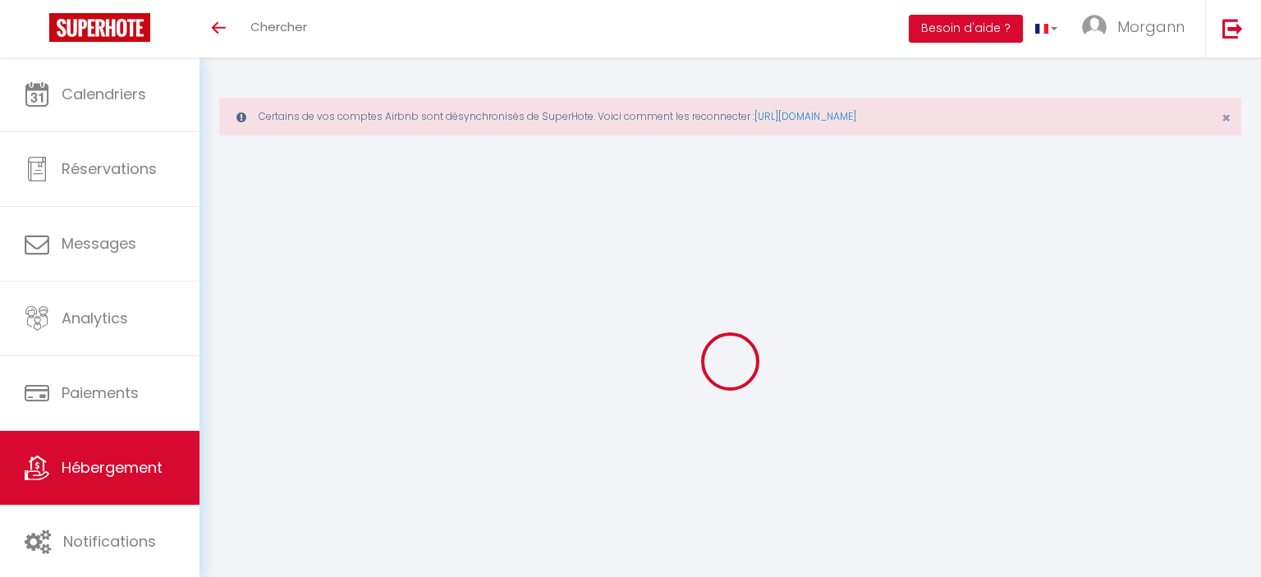
select select "3"
select select "2"
select select "1"
select select "28"
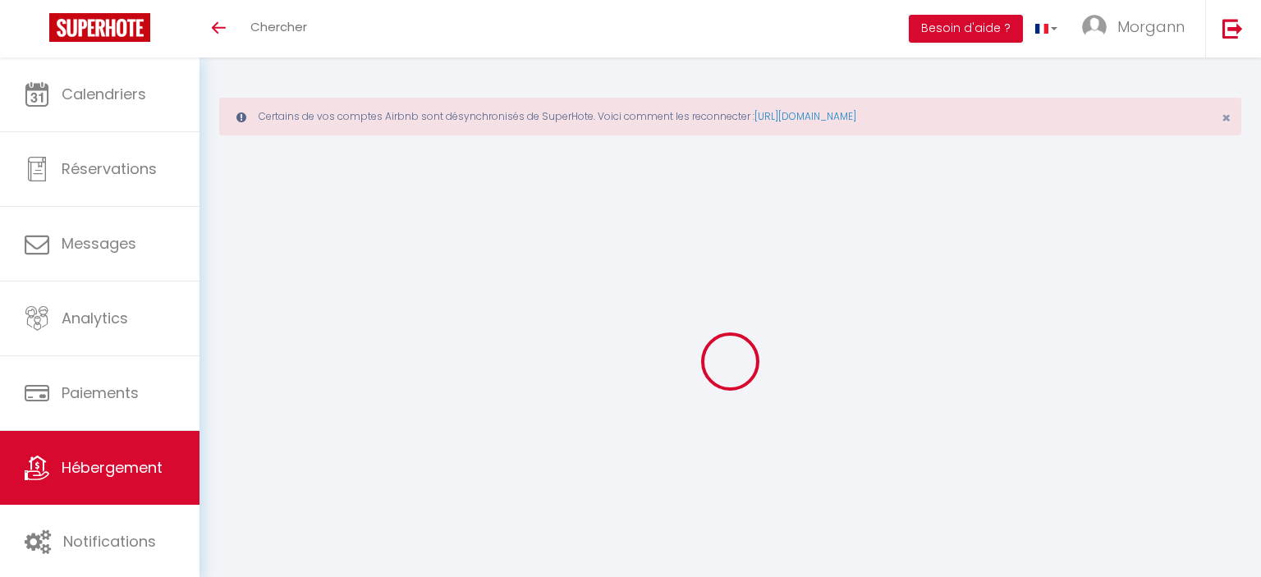
type input "Villa Sao Tome - Piscine et Intimité"
type input "Stephane"
select select "houses"
select select "villa"
select select "6"
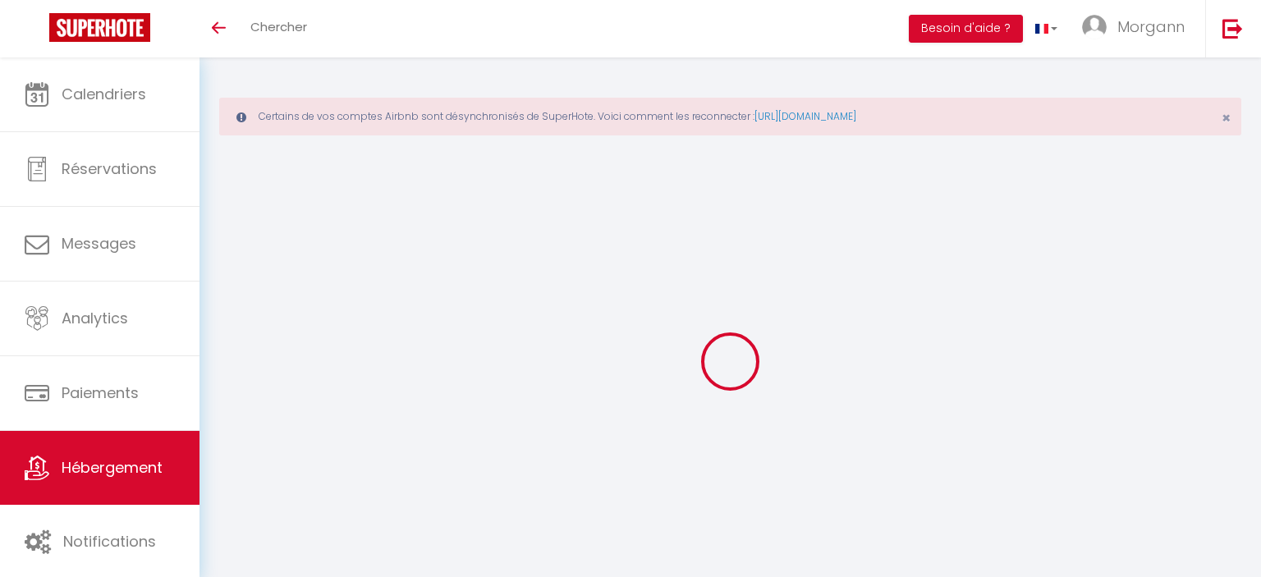
select select "3"
type input "250"
type input "100"
select select
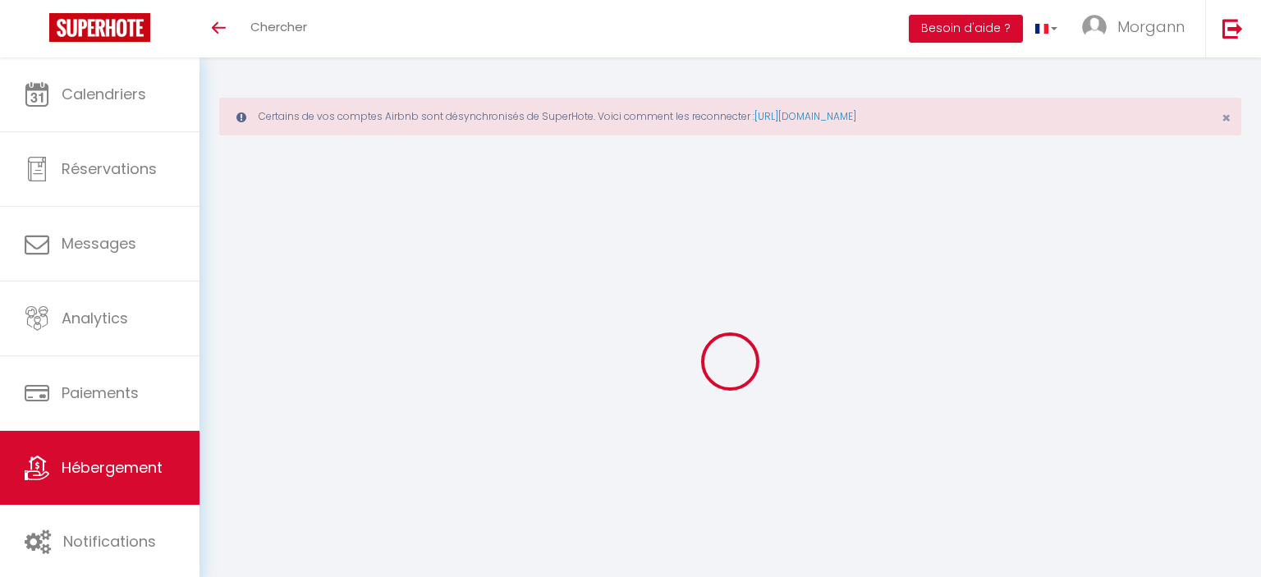
select select
type input "Chemin de Cayenne"
type input "97118"
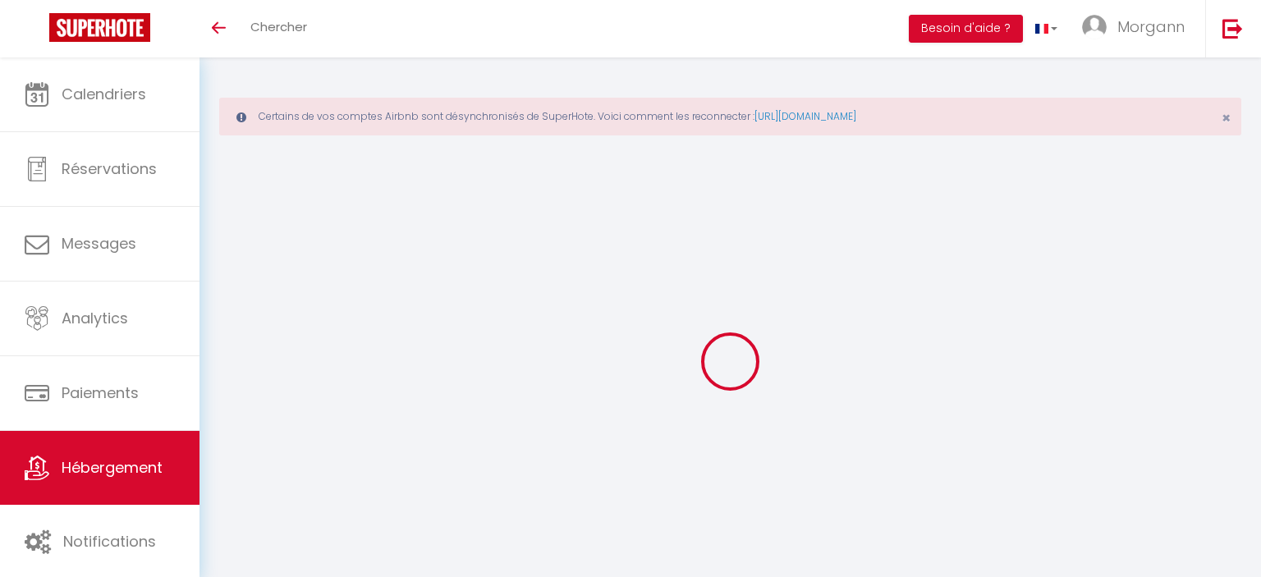
type input "Saint-François"
select select "88"
type input "[EMAIL_ADDRESS][DOMAIN_NAME]"
select select
checkbox input "false"
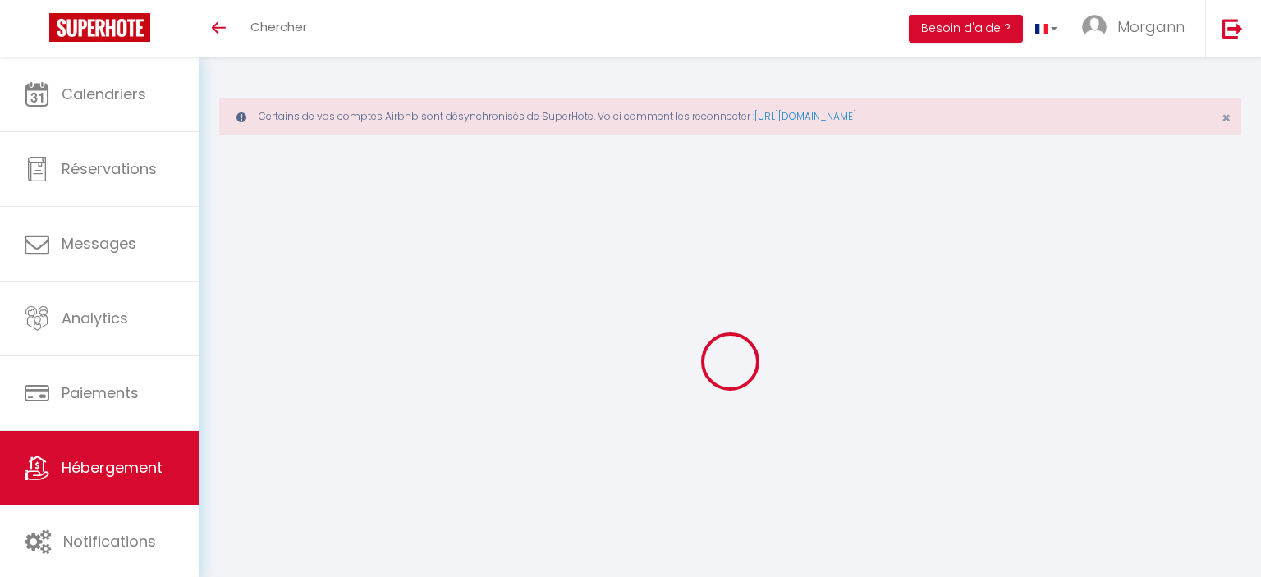
checkbox input "false"
type input "0"
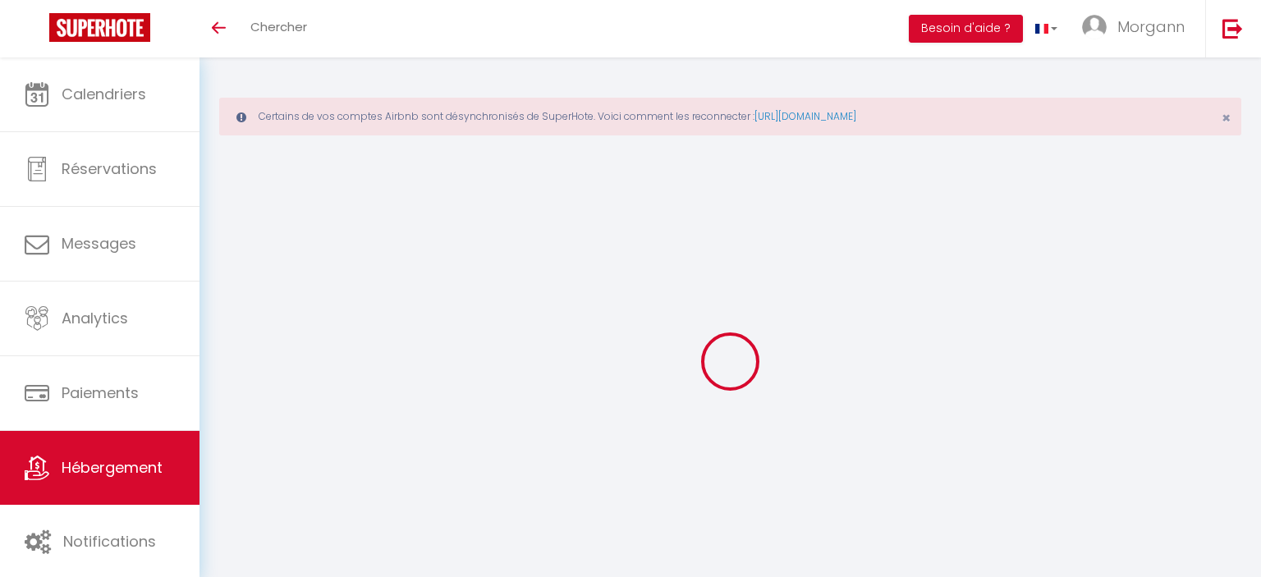
type input "0"
select select
checkbox input "false"
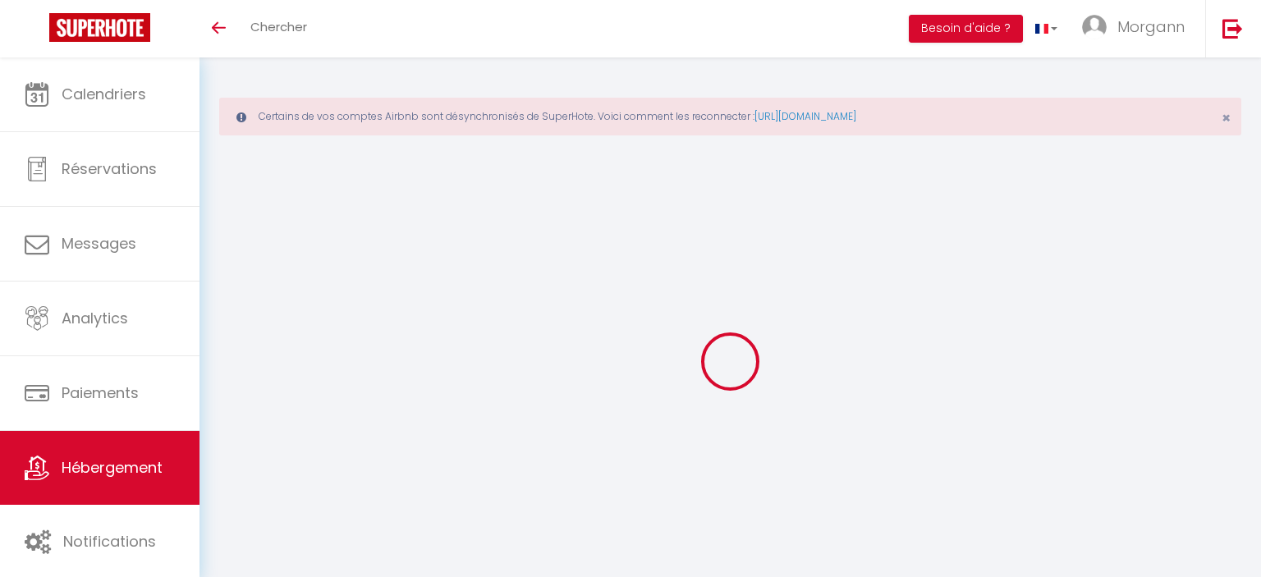
checkbox input "false"
select select "14:00"
select select
select select "11:00"
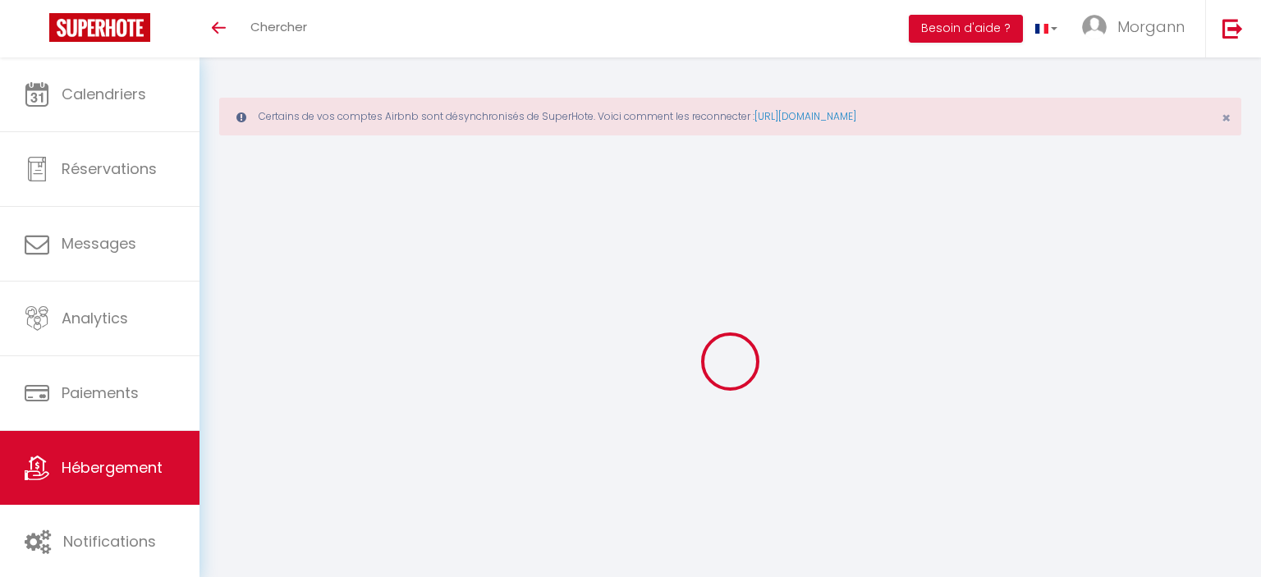
select select "30"
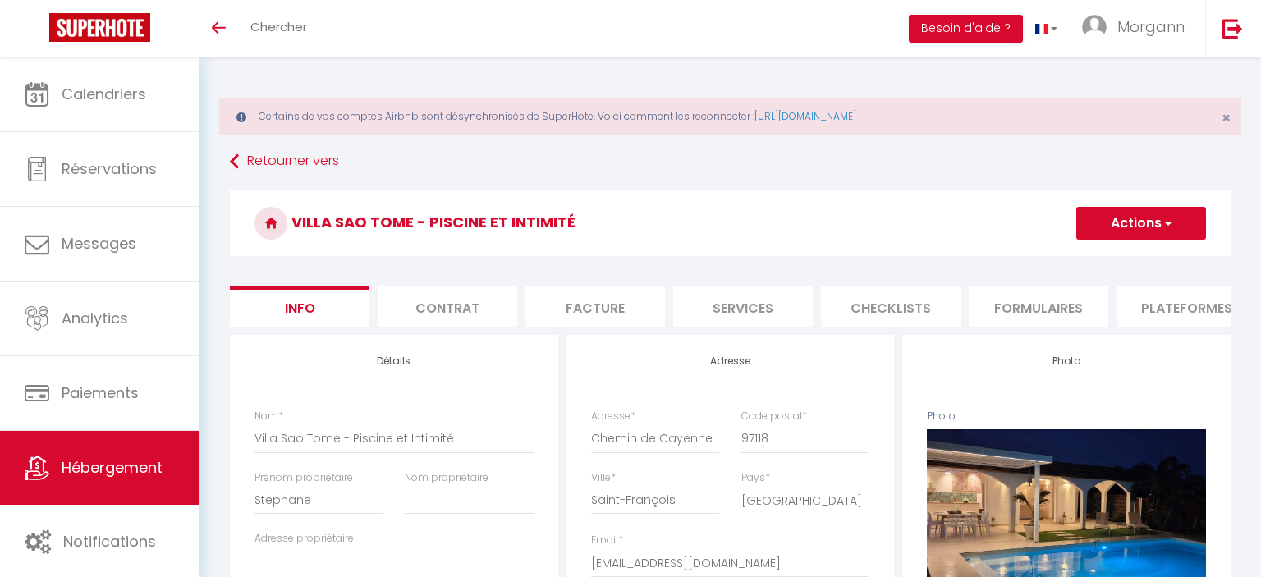
select select
checkbox input "false"
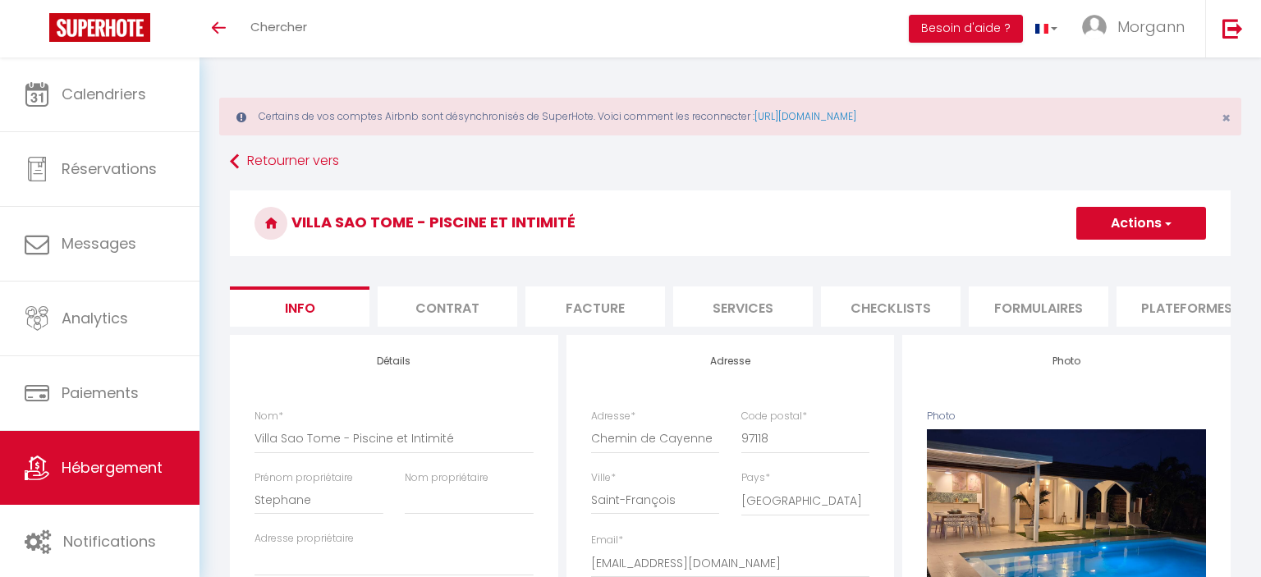
checkbox input "false"
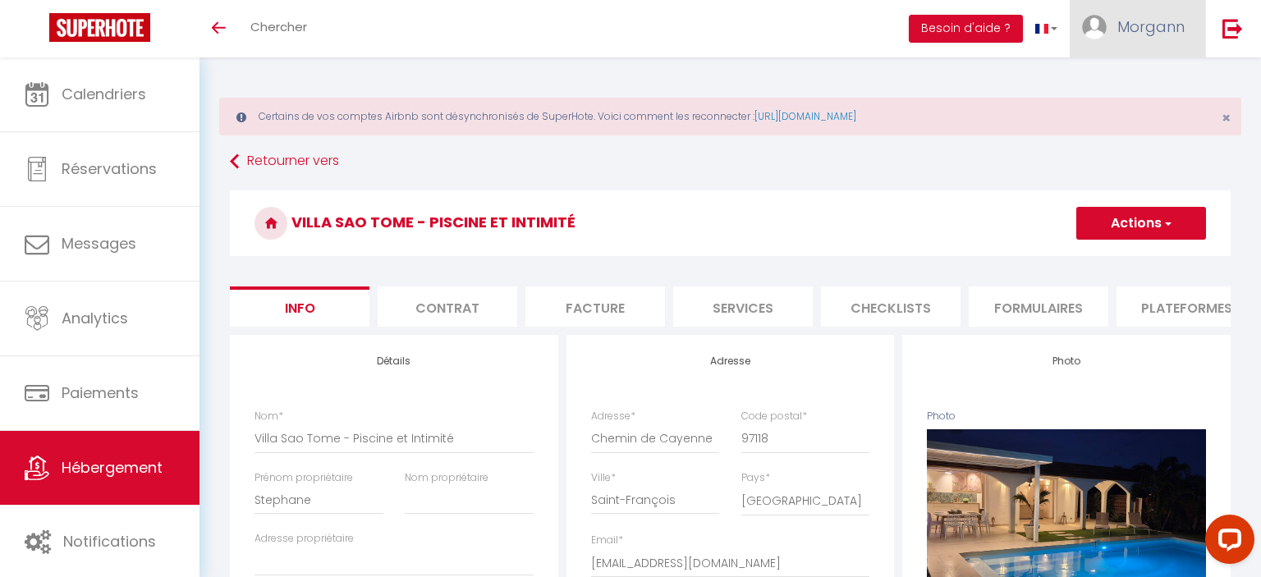
click at [1138, 32] on span "Morgann" at bounding box center [1150, 26] width 67 height 21
click at [1138, 85] on link "Paramètres" at bounding box center [1139, 82] width 121 height 28
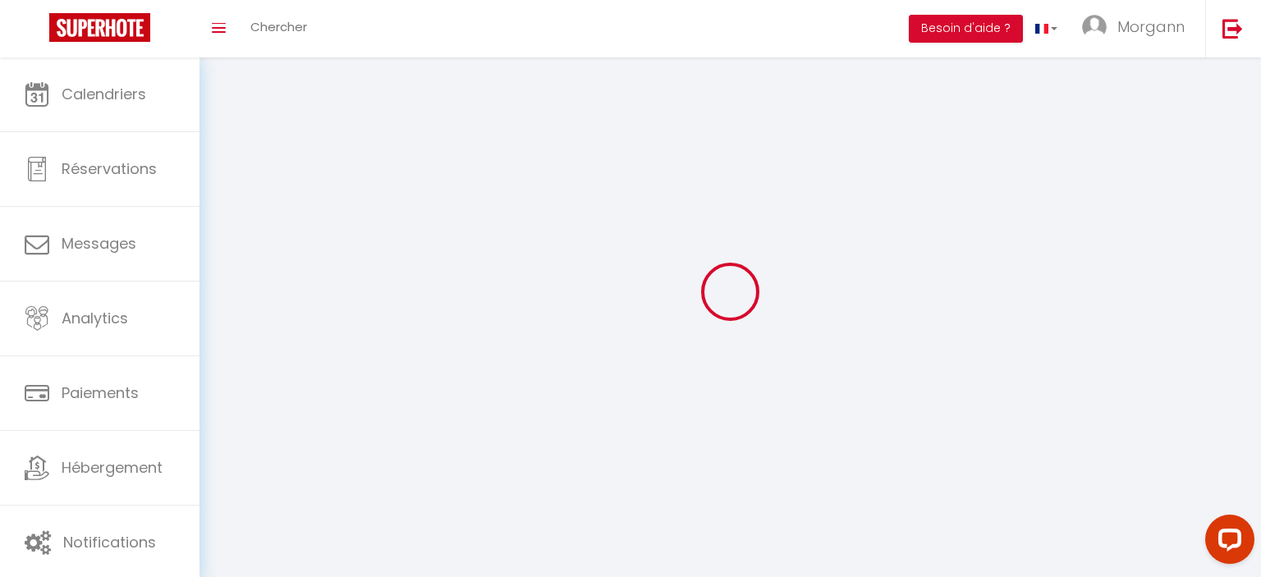
type input "Morgann"
type input "Prigent"
type input "[PHONE_NUMBER]"
type input "Route Touristique"
type input "97118"
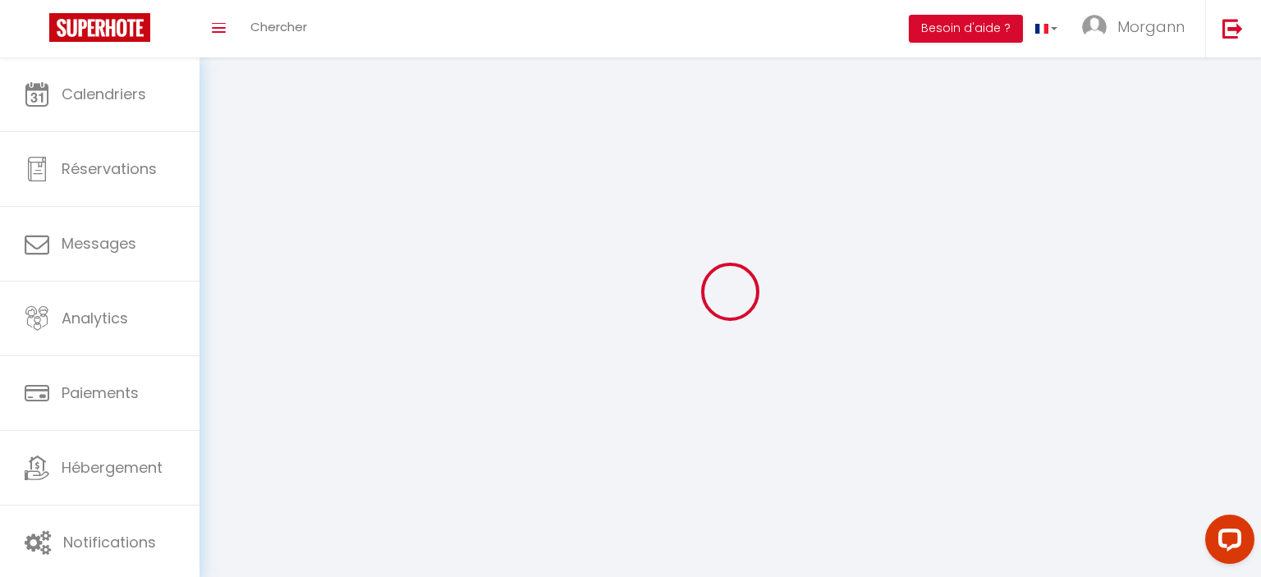
type input "Saint-François"
type input "lPLyYwUrFGOY937FbtCKj7IFj"
type input "vbV1CVMK2GIEkOfACsvWRTzOL"
select select "88"
select select "28"
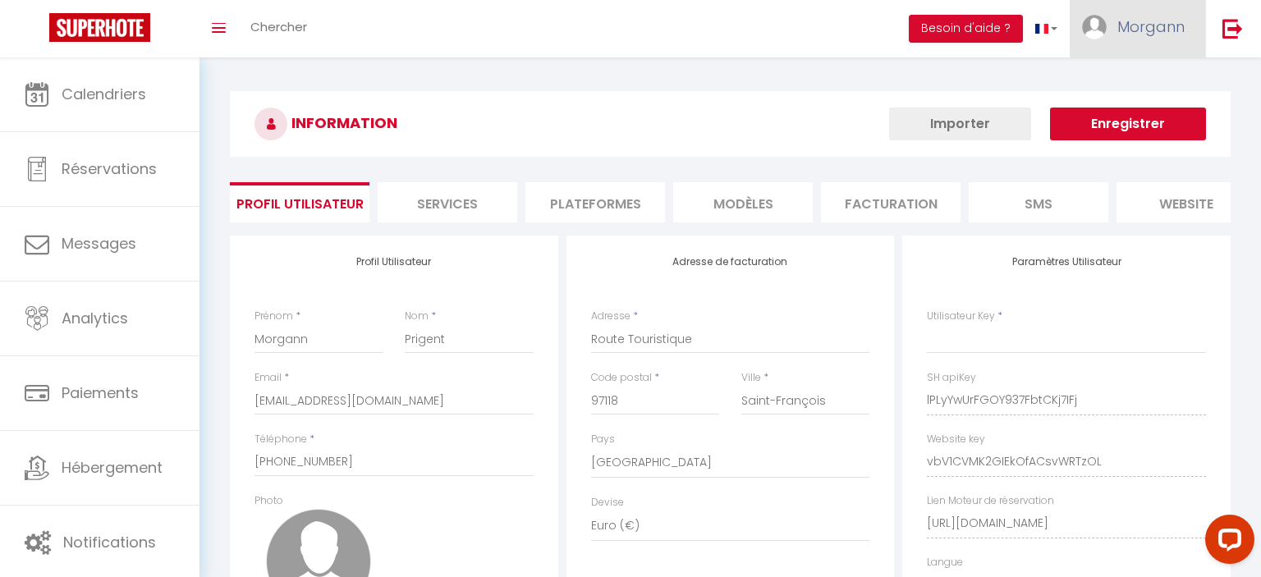
type input "lPLyYwUrFGOY937FbtCKj7IFj"
type input "vbV1CVMK2GIEkOfACsvWRTzOL"
type input "[URL][DOMAIN_NAME]"
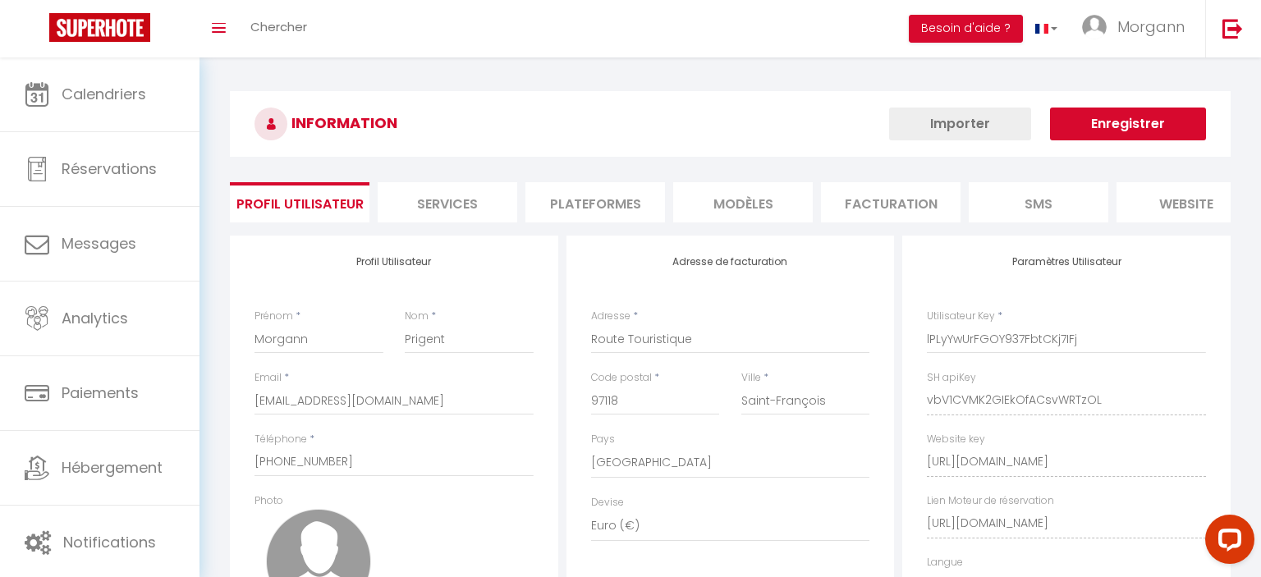
select select "fr"
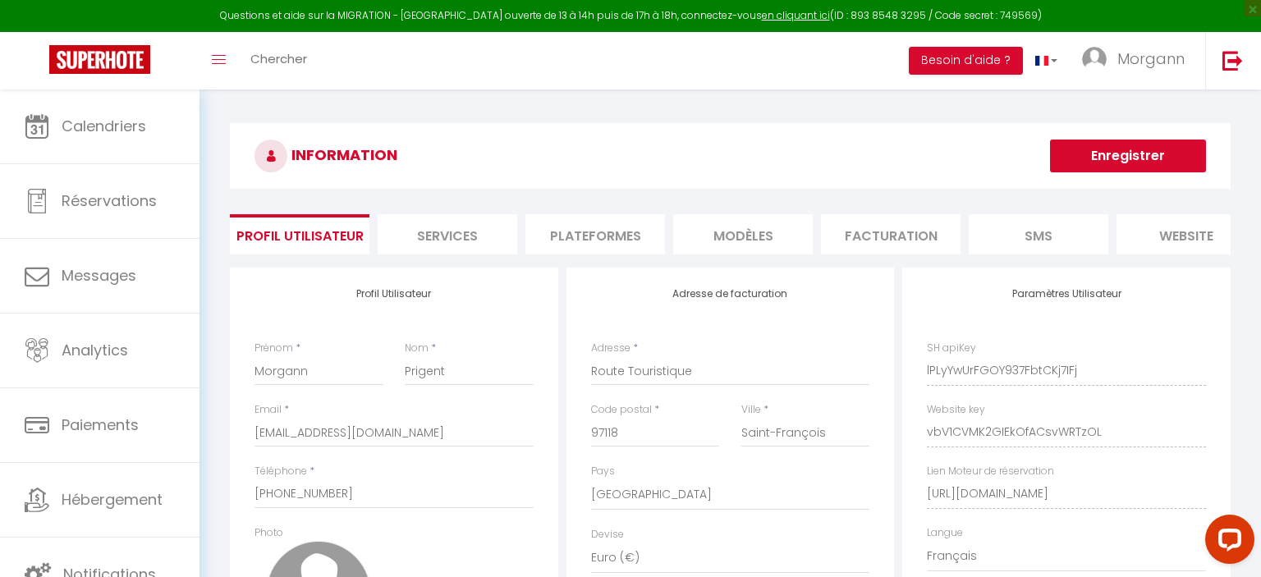
click at [584, 240] on li "Plateformes" at bounding box center [595, 234] width 140 height 40
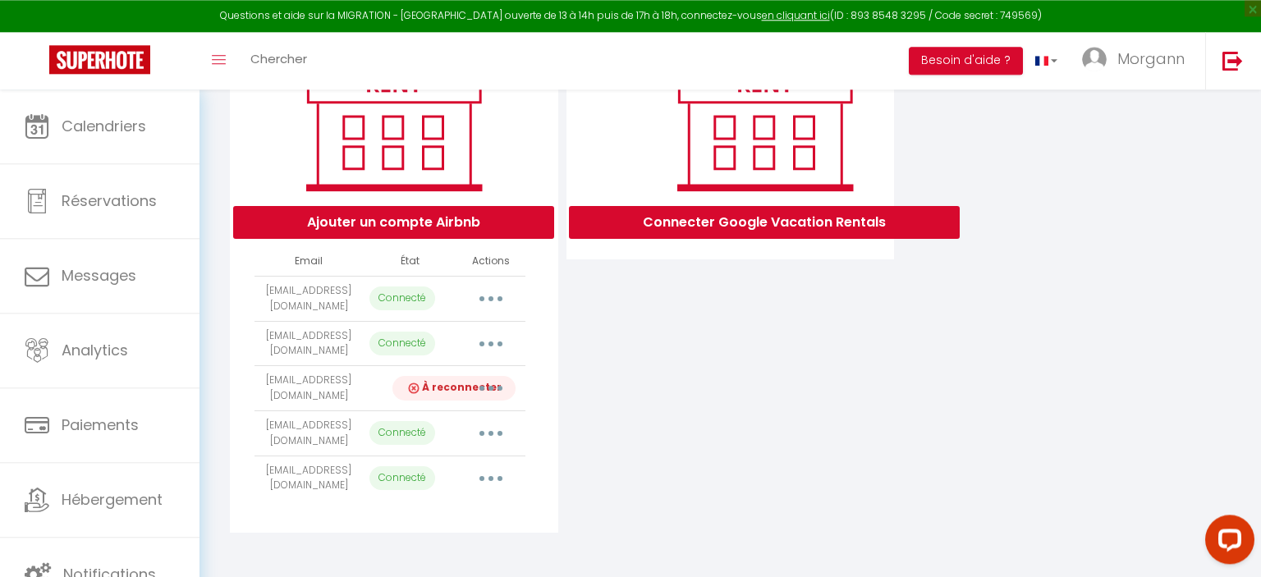
scroll to position [249, 0]
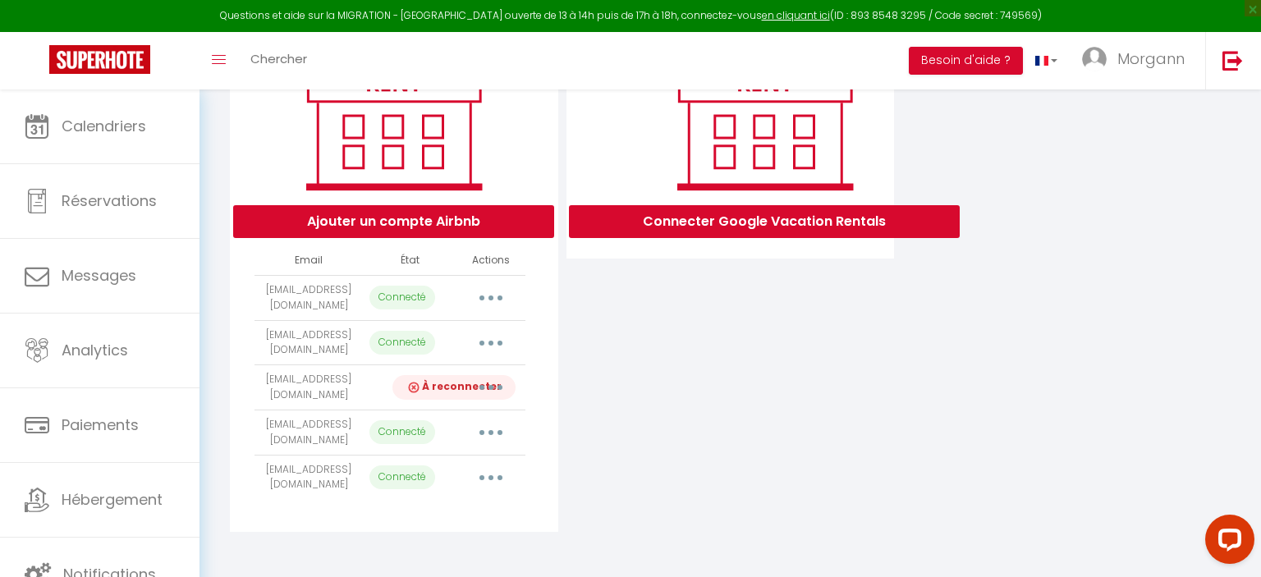
click at [487, 386] on button "button" at bounding box center [491, 387] width 46 height 26
click at [401, 482] on link "Reconnecter le compte" at bounding box center [417, 484] width 181 height 28
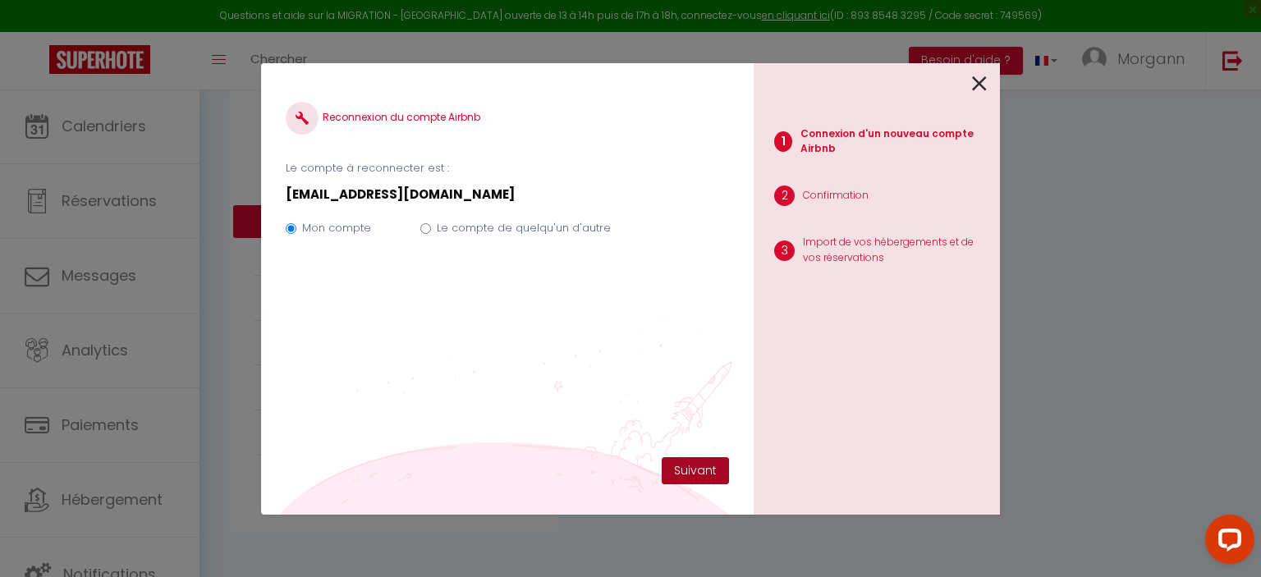
click at [701, 474] on button "Suivant" at bounding box center [695, 471] width 67 height 28
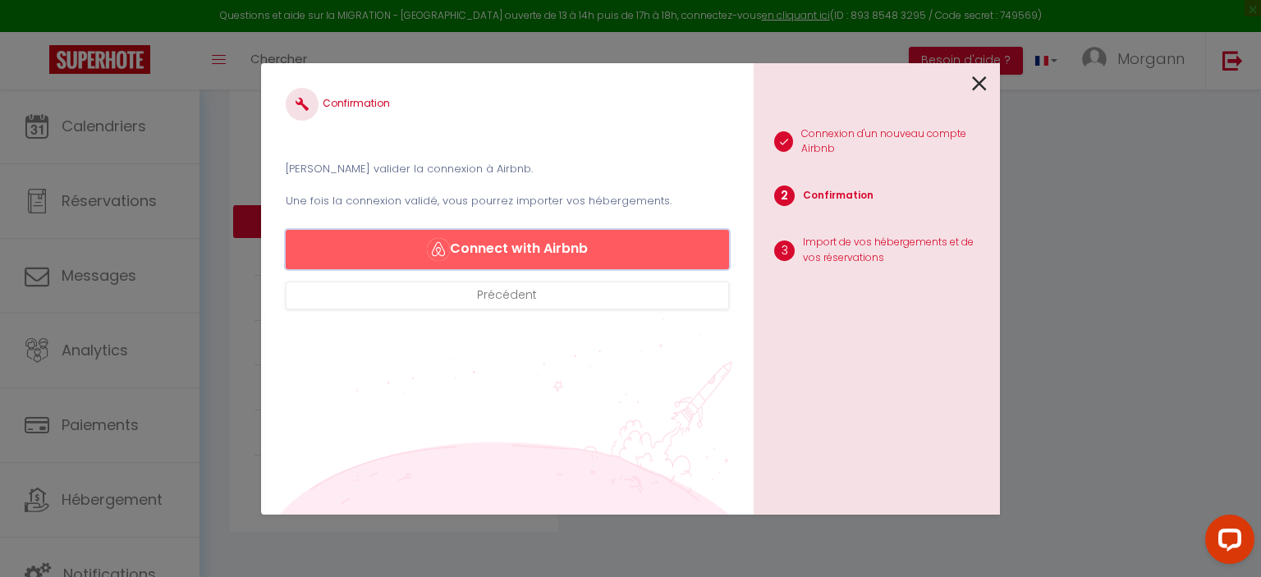
click at [510, 244] on button "Connect with Airbnb" at bounding box center [507, 249] width 443 height 39
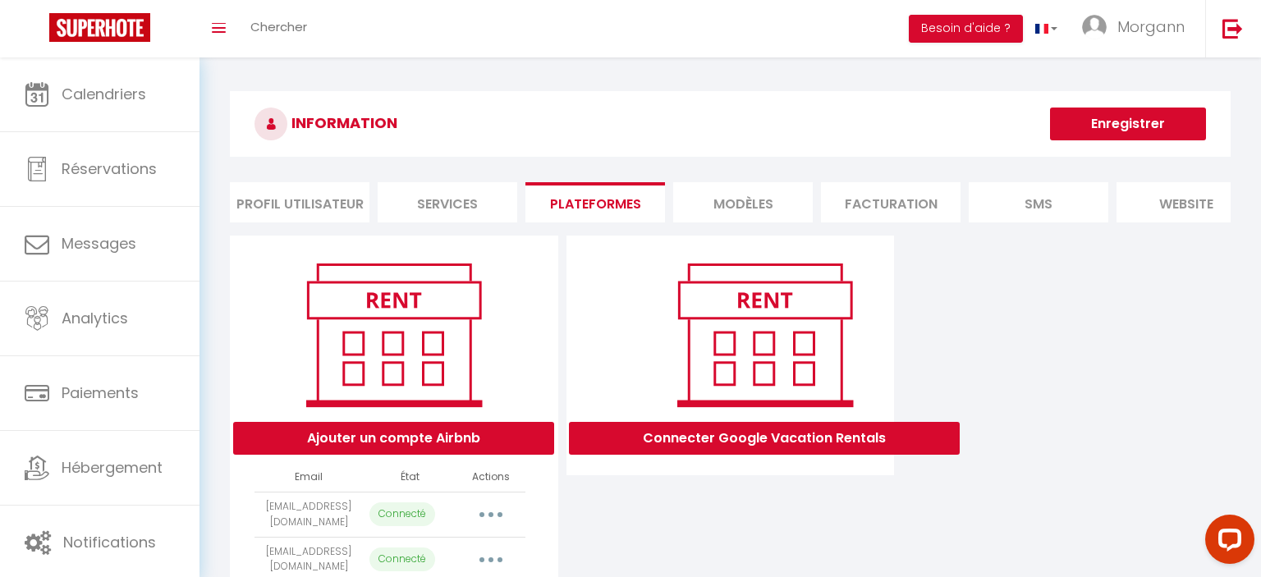
select select "60726"
select select "67448"
select select "68423"
select select "70668"
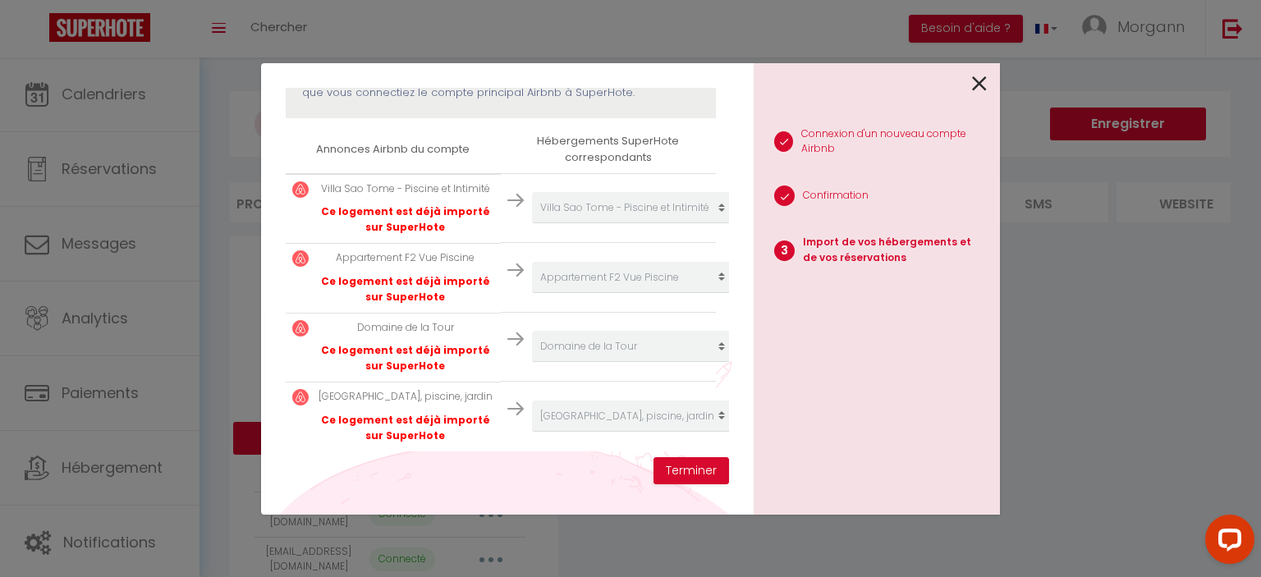
scroll to position [255, 0]
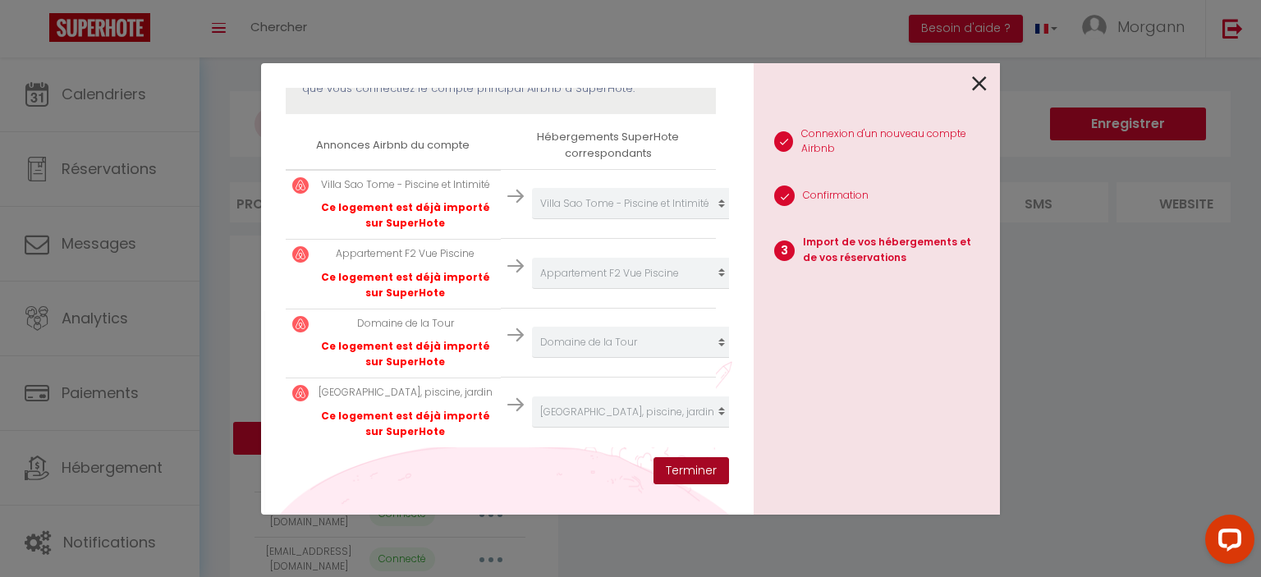
click at [681, 471] on button "Terminer" at bounding box center [691, 471] width 76 height 28
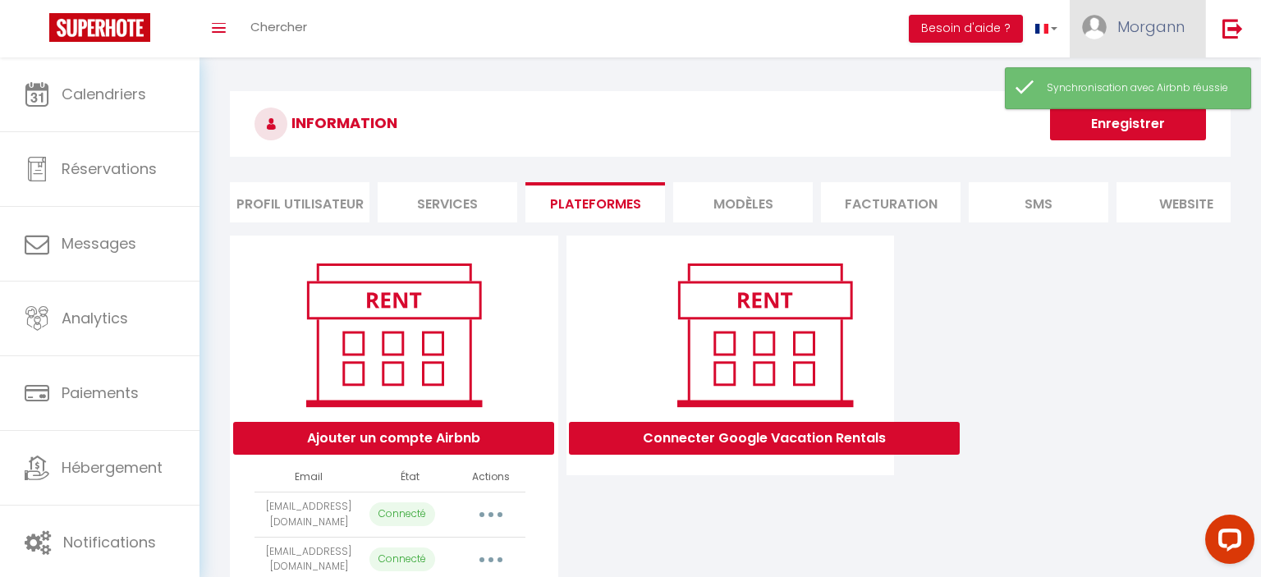
click at [1121, 28] on span "Morgann" at bounding box center [1150, 26] width 67 height 21
click at [1117, 76] on div "Synchronisation avec Airbnb réussie" at bounding box center [1128, 88] width 246 height 42
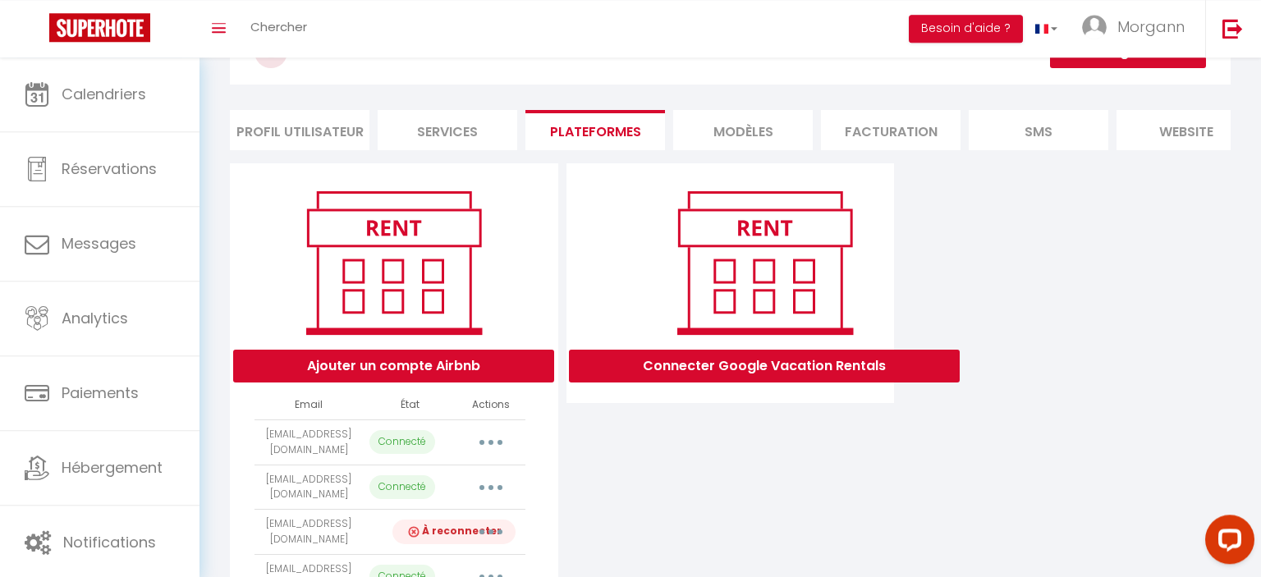
scroll to position [217, 0]
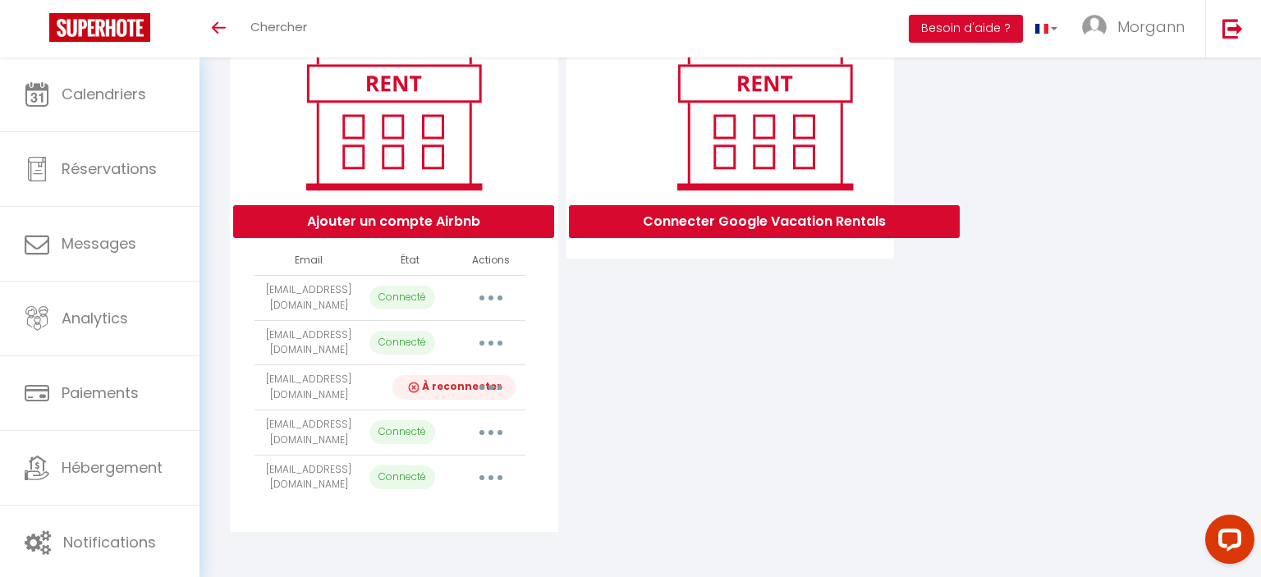
click at [488, 386] on button "button" at bounding box center [491, 387] width 46 height 26
click at [419, 488] on link "Reconnecter le compte" at bounding box center [417, 484] width 181 height 28
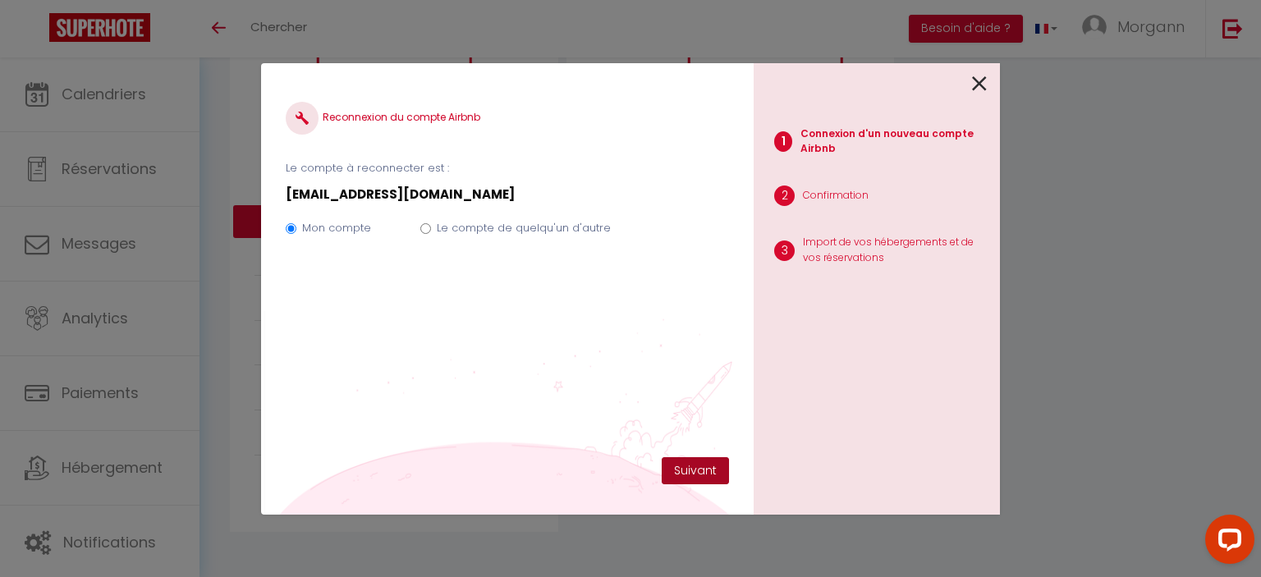
click at [691, 465] on button "Suivant" at bounding box center [695, 471] width 67 height 28
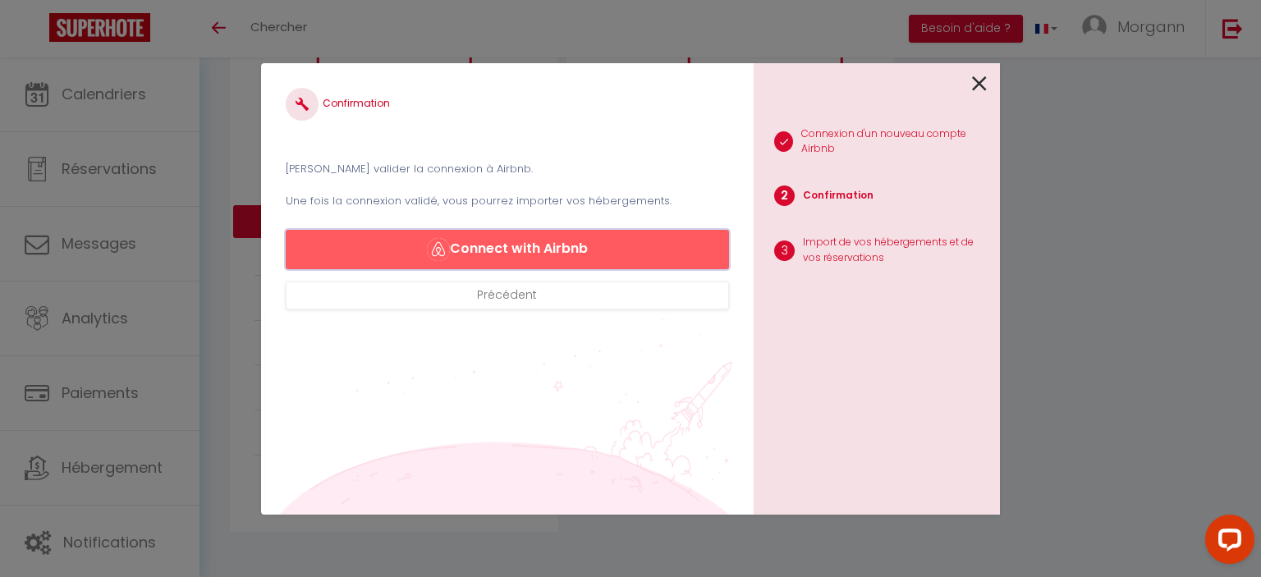
click at [520, 246] on button "Connect with Airbnb" at bounding box center [507, 249] width 443 height 39
click at [126, 96] on div "Confirmation Veuillez valider la connexion à Airbnb. Une fois la connexion vali…" at bounding box center [630, 288] width 1261 height 577
click at [979, 87] on icon at bounding box center [979, 83] width 15 height 25
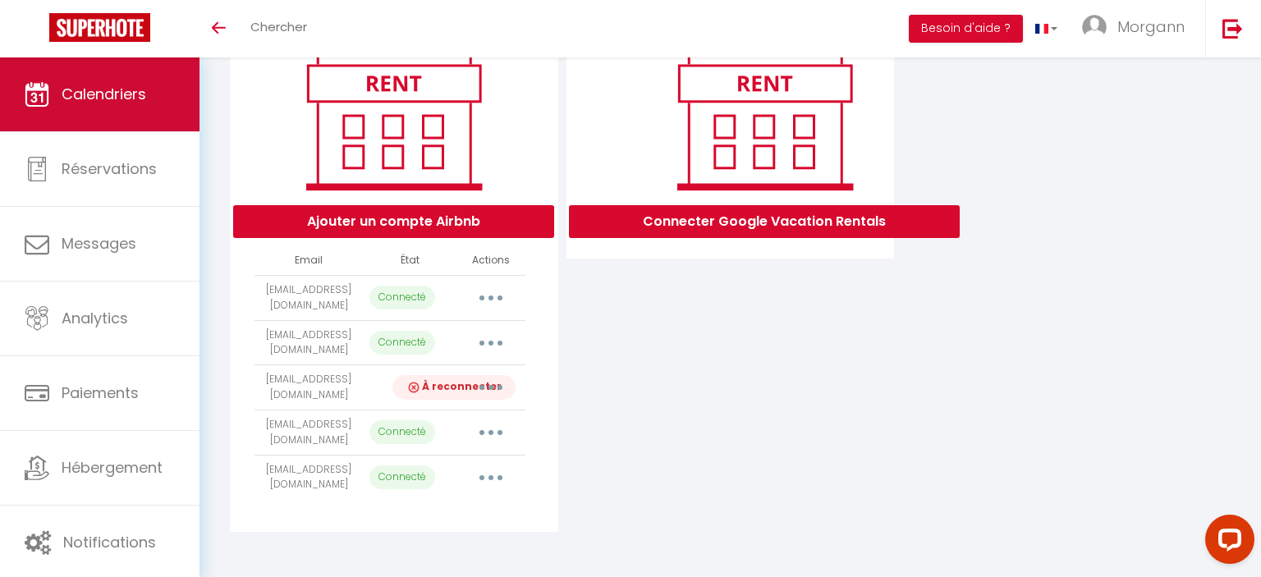
click at [96, 98] on span "Calendriers" at bounding box center [104, 94] width 85 height 21
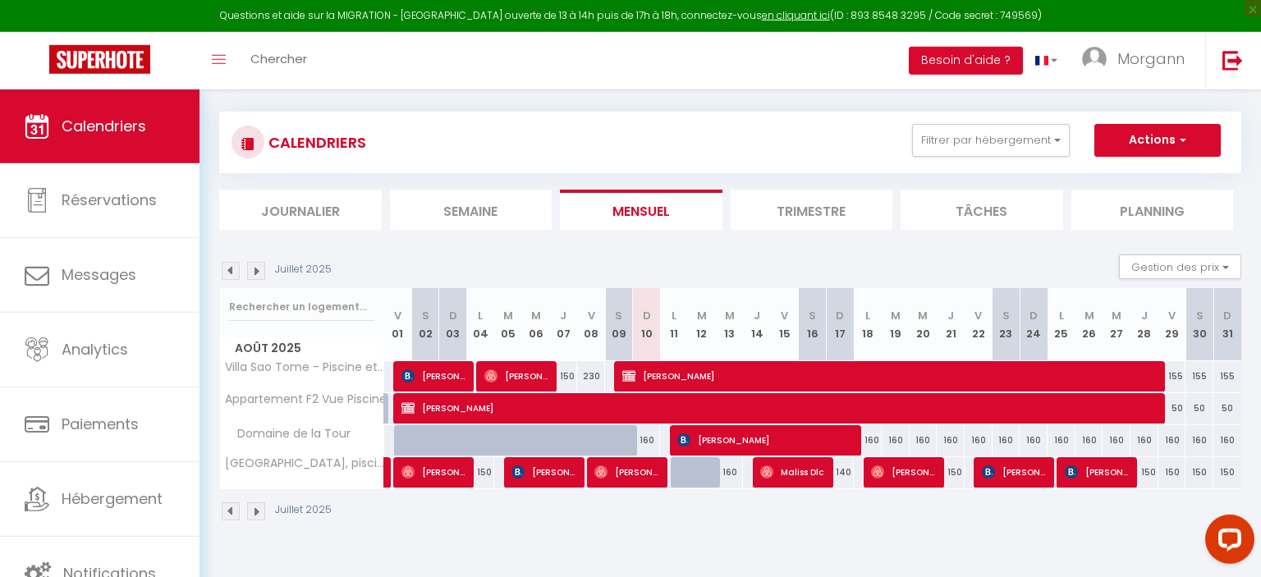
scroll to position [89, 0]
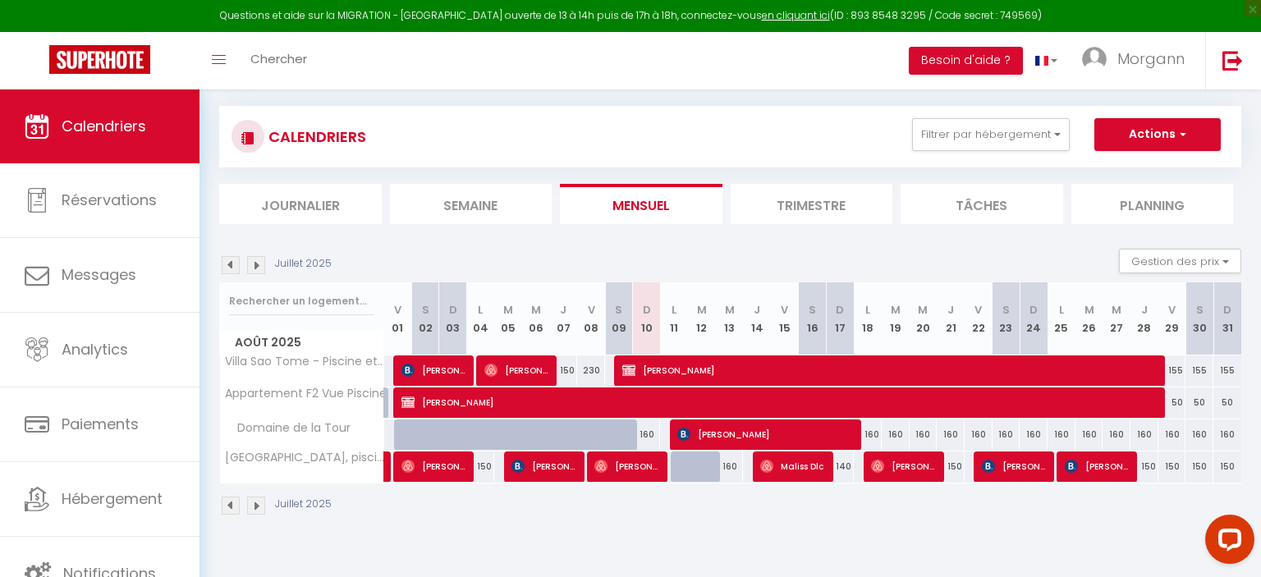
click at [764, 197] on li "Trimestre" at bounding box center [812, 204] width 163 height 40
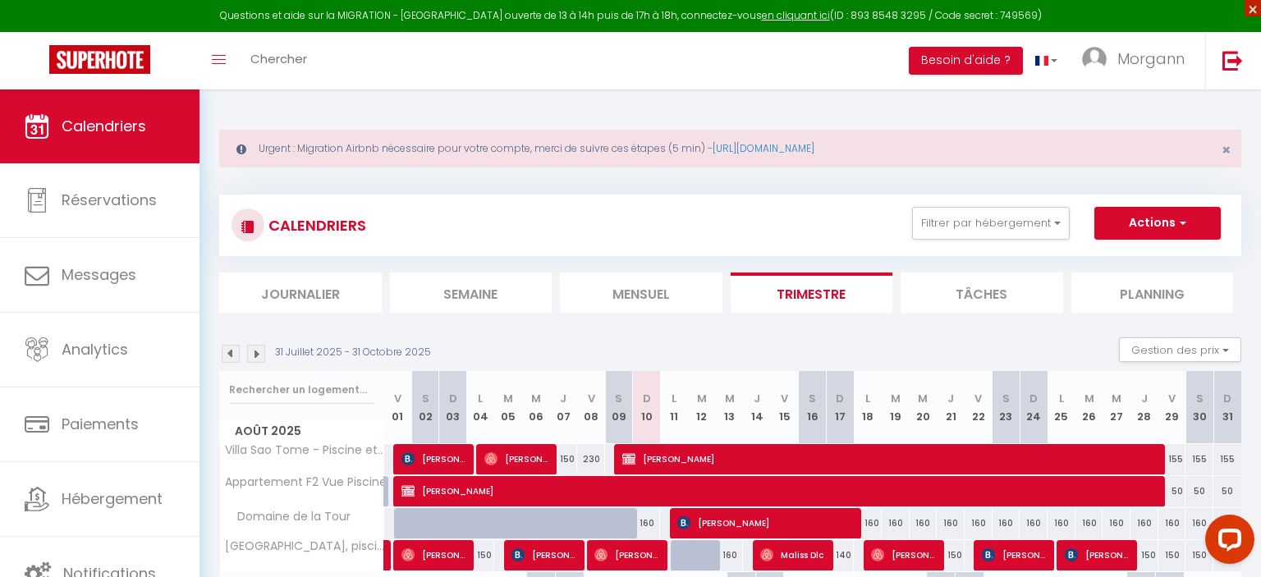
click at [1244, 8] on span "×" at bounding box center [1252, 8] width 16 height 16
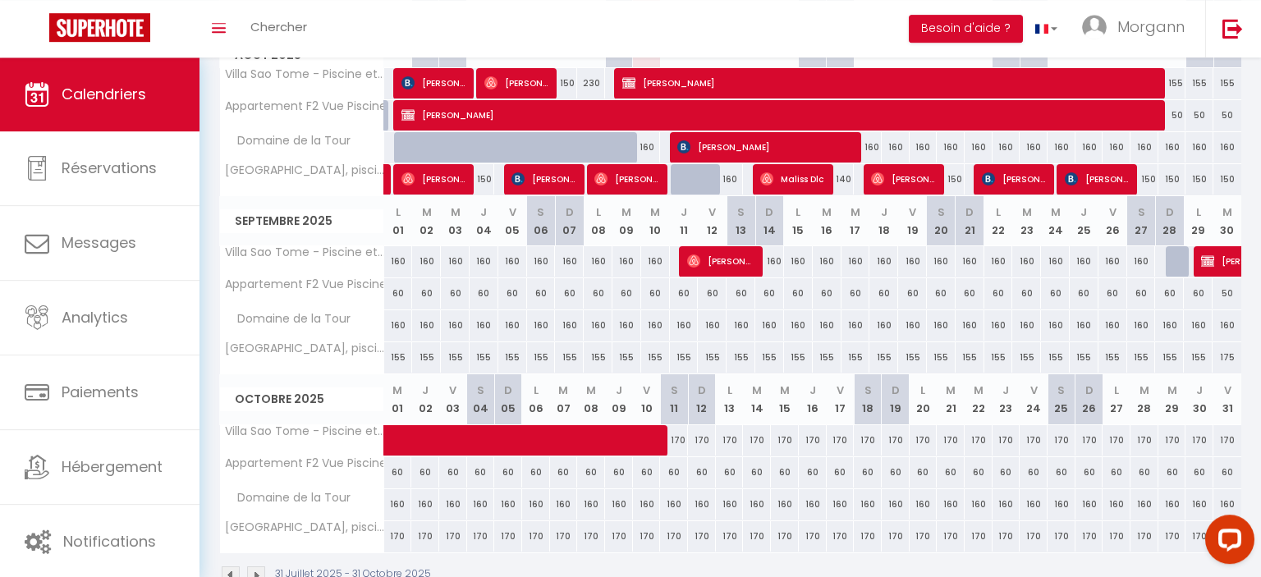
scroll to position [346, 0]
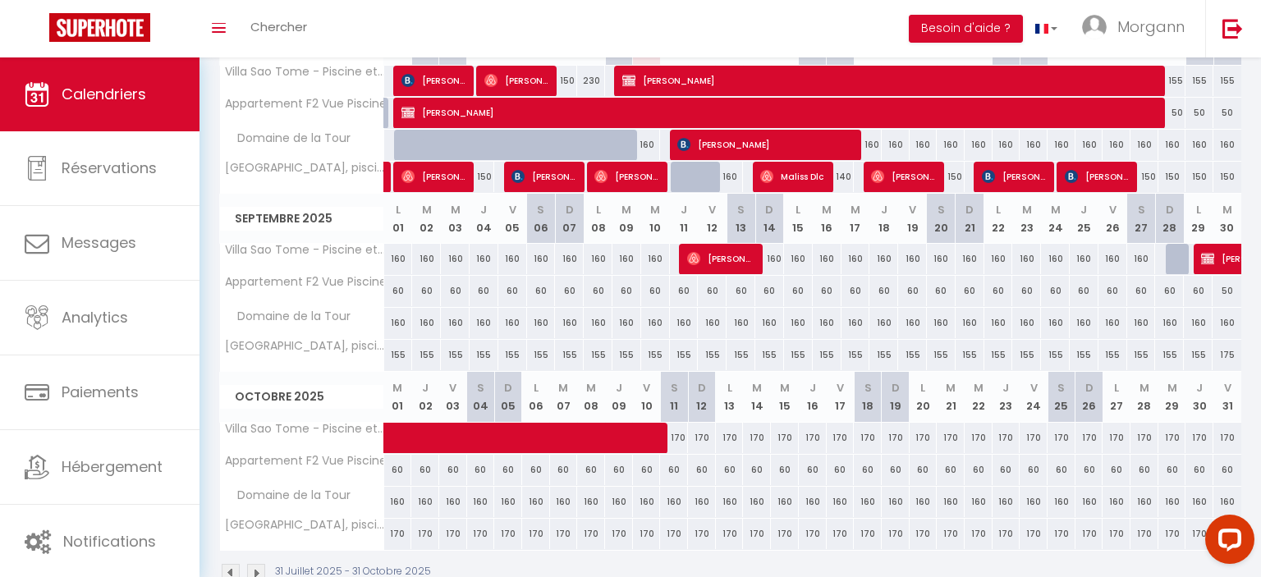
drag, startPoint x: 447, startPoint y: 353, endPoint x: 468, endPoint y: 357, distance: 20.9
click at [468, 357] on div "155" at bounding box center [455, 355] width 29 height 30
type input "155"
type input "Mer 03 Septembre 2025"
type input "Jeu 04 Septembre 2025"
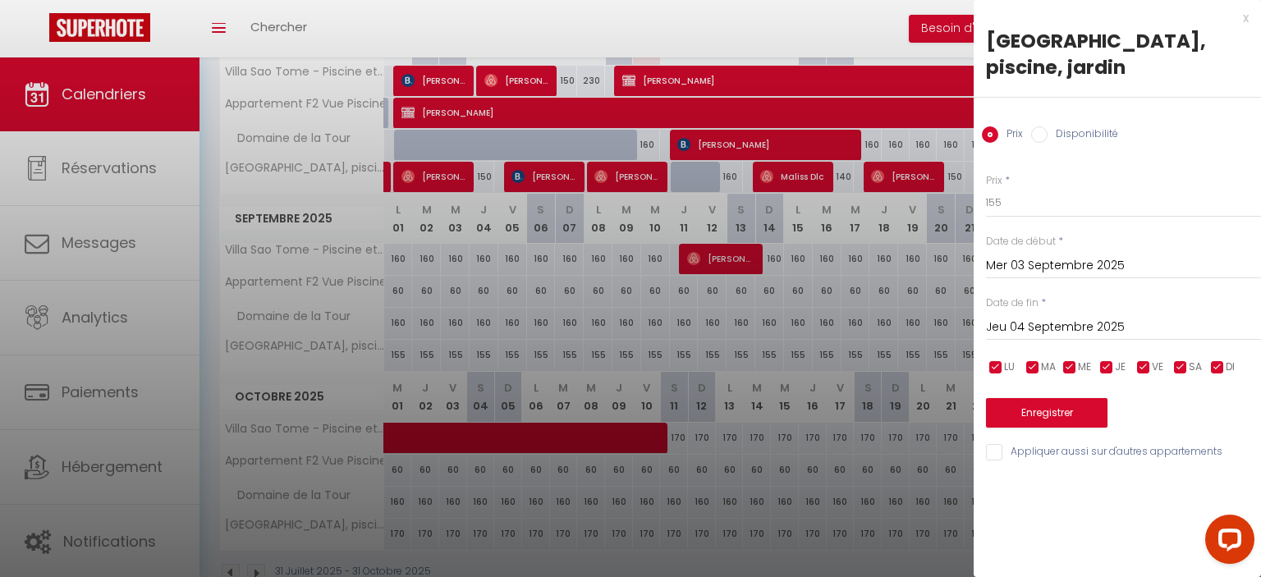
click at [1242, 18] on div "x" at bounding box center [1110, 18] width 275 height 20
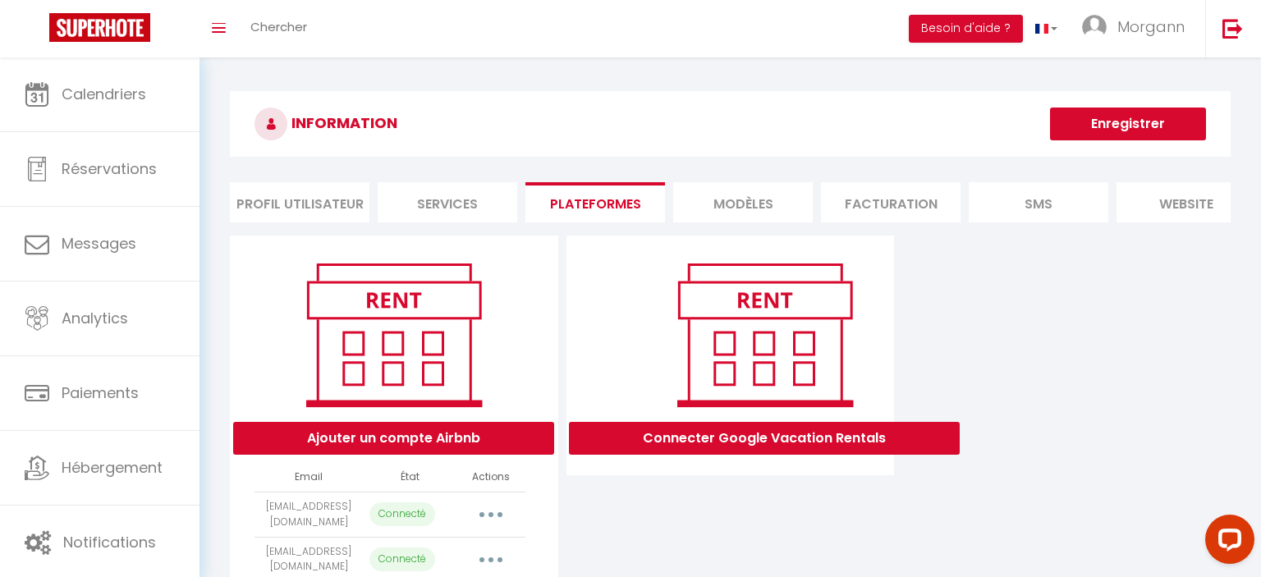
select select "60726"
select select "67448"
select select "68423"
select select "70668"
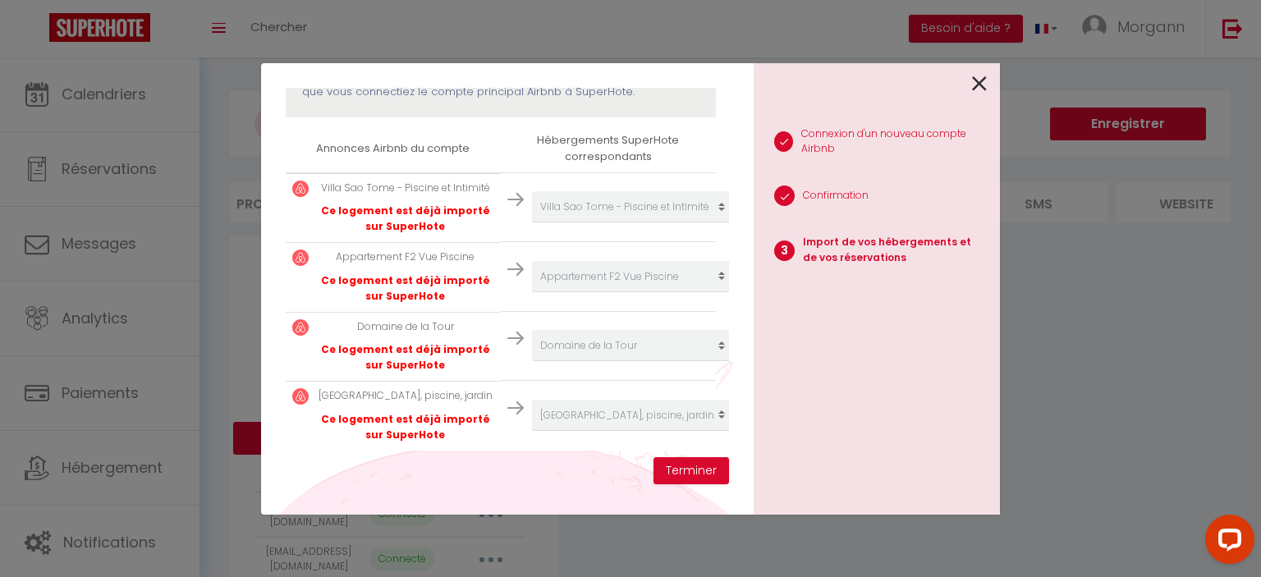
scroll to position [255, 0]
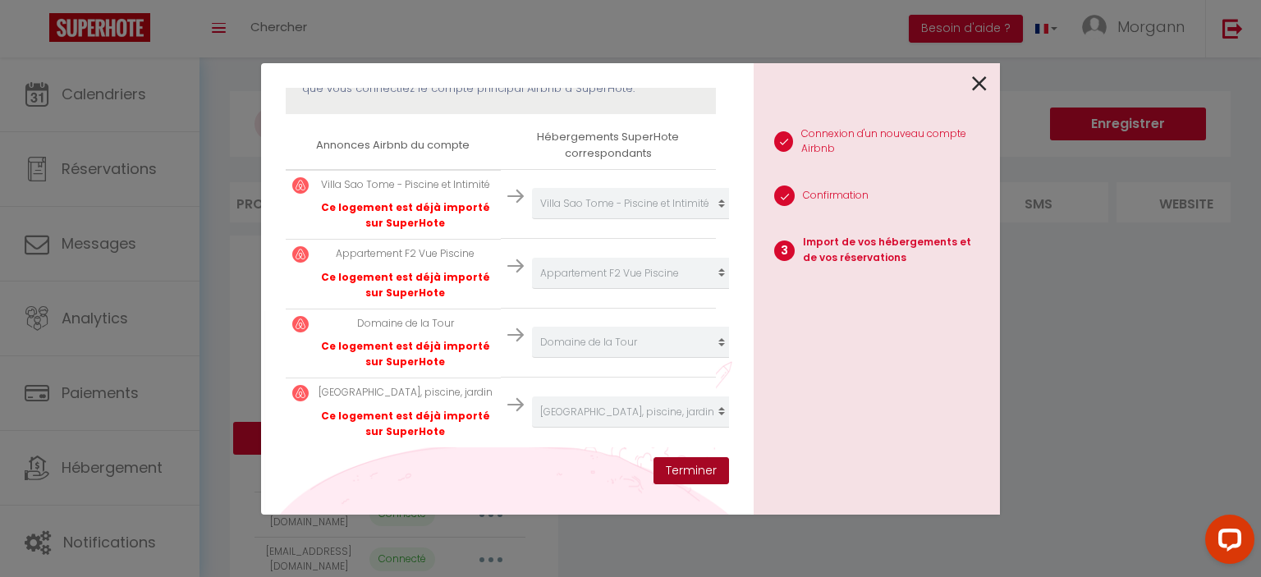
click at [682, 475] on button "Terminer" at bounding box center [691, 471] width 76 height 28
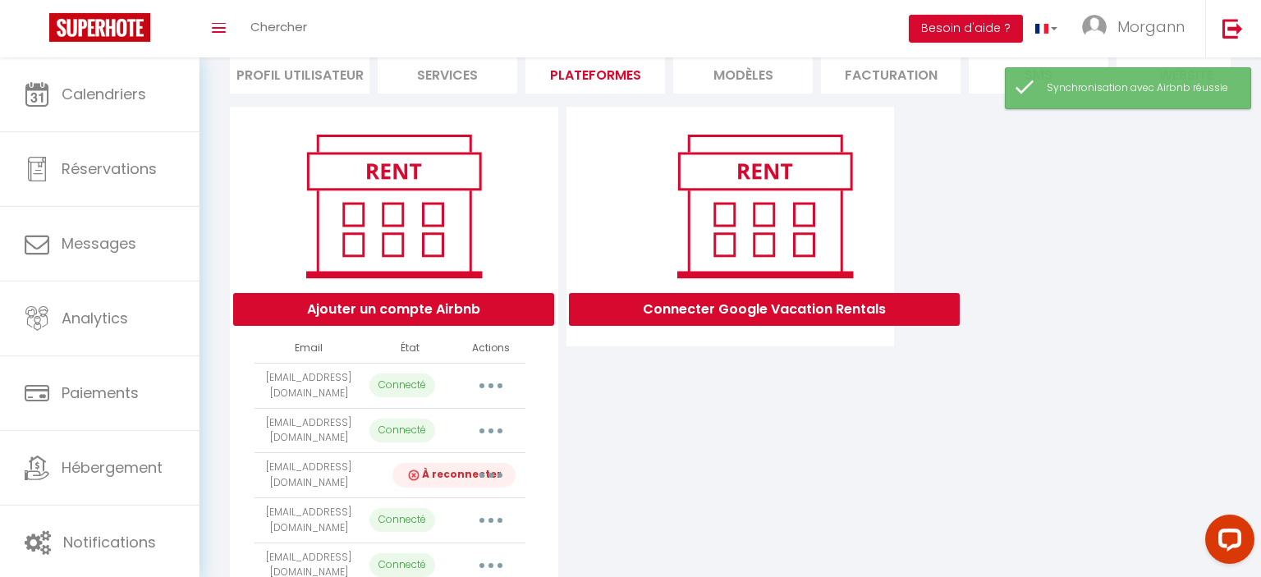
scroll to position [173, 0]
